Goal: Check status: Check status

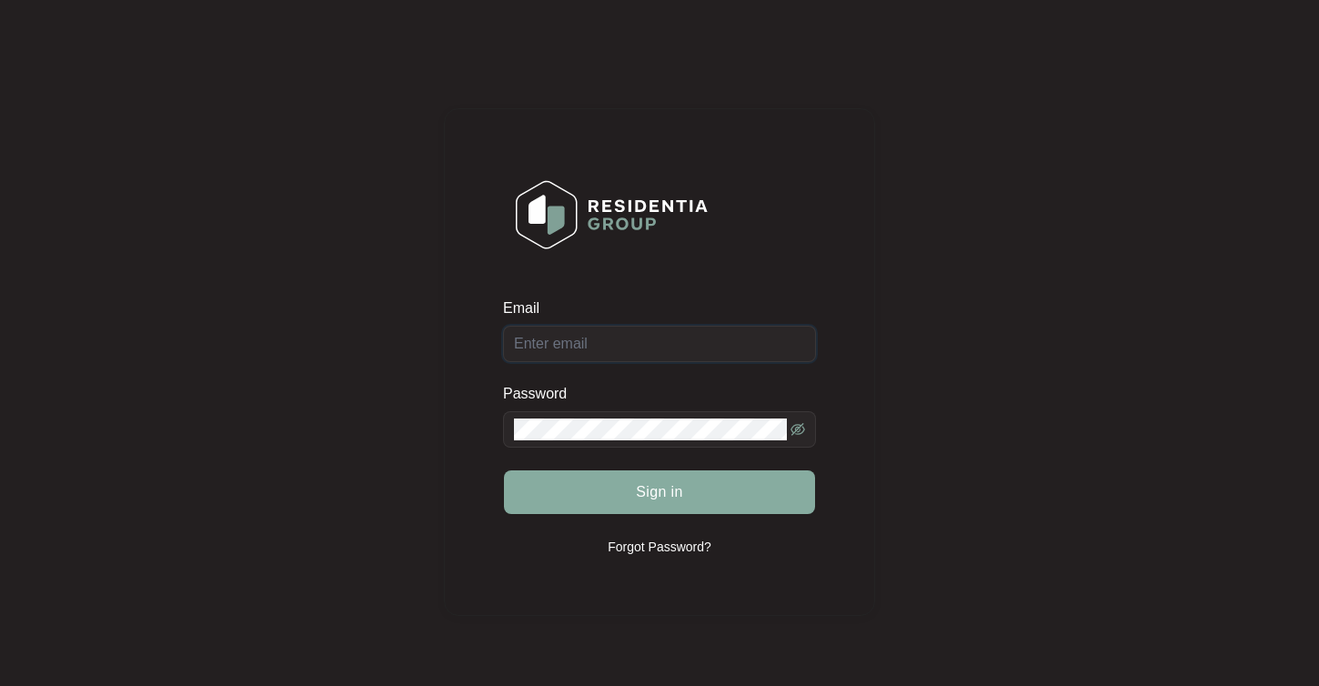
type input "[EMAIL_ADDRESS][DOMAIN_NAME]"
click at [648, 496] on span "Sign in" at bounding box center [659, 492] width 47 height 22
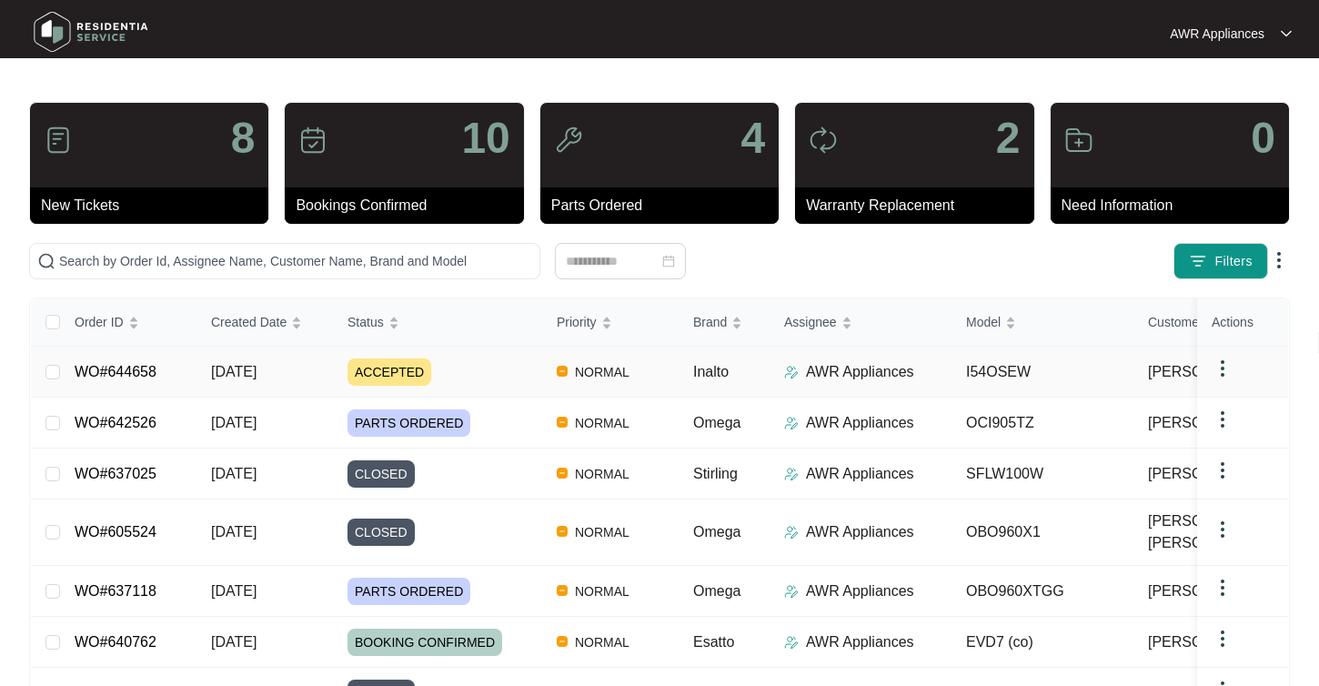
click at [405, 373] on span "ACCEPTED" at bounding box center [389, 371] width 84 height 27
click at [389, 374] on span "ACCEPTED" at bounding box center [389, 371] width 84 height 27
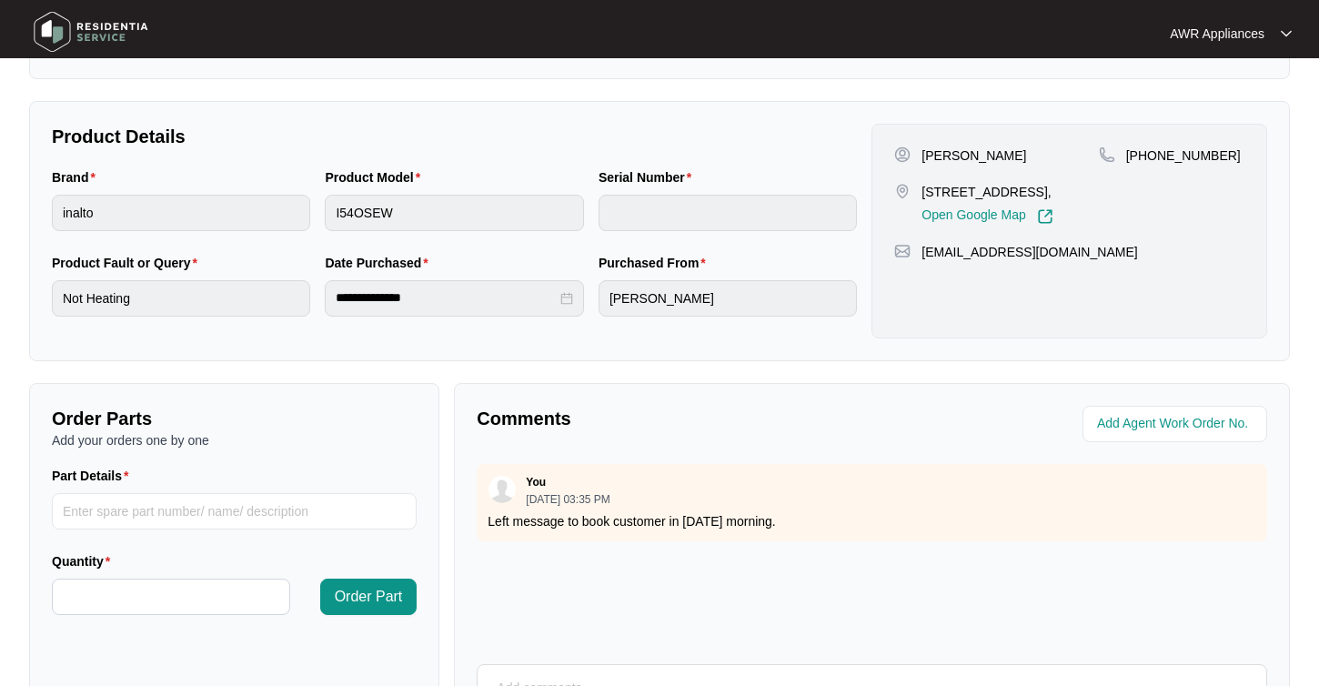
scroll to position [341, 0]
